Goal: Communication & Community: Answer question/provide support

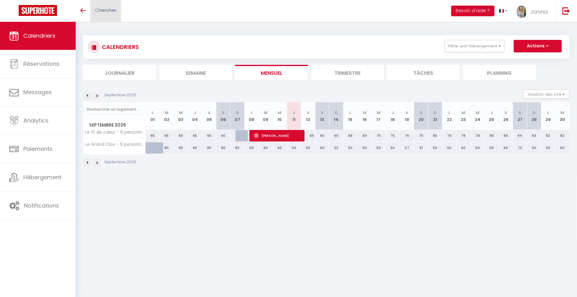
click at [101, 9] on span "Chercher" at bounding box center [105, 10] width 21 height 7
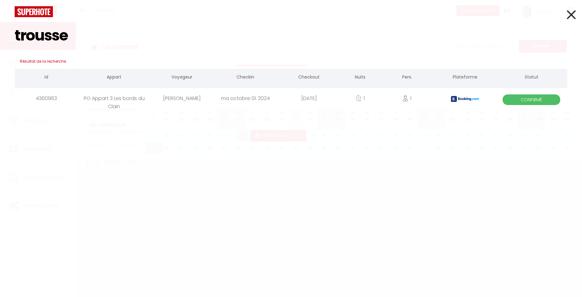
type input "trousse"
click at [567, 14] on icon at bounding box center [571, 15] width 9 height 16
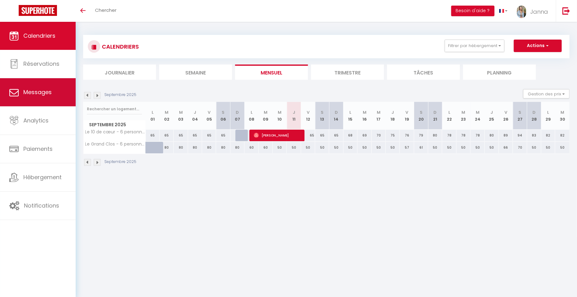
click at [39, 90] on span "Messages" at bounding box center [37, 92] width 28 height 8
select select "message"
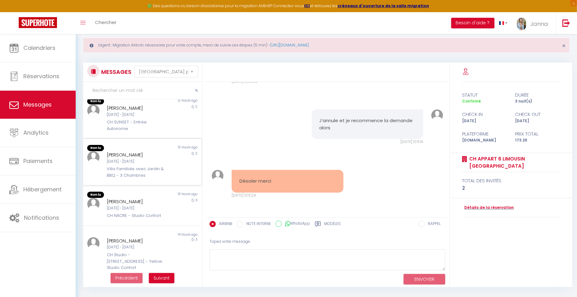
scroll to position [34, 0]
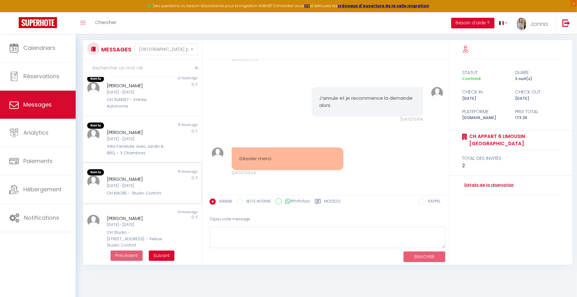
click at [139, 190] on div "CH NACRE - Studio Confort" at bounding box center [137, 193] width 61 height 6
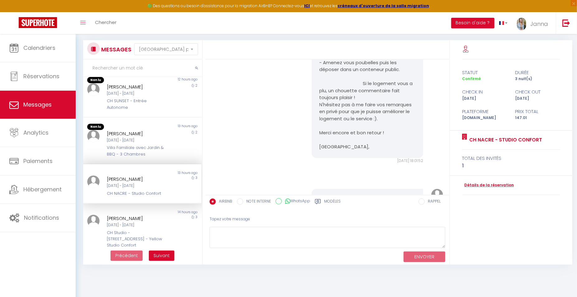
scroll to position [1103, 0]
